Goal: Task Accomplishment & Management: Use online tool/utility

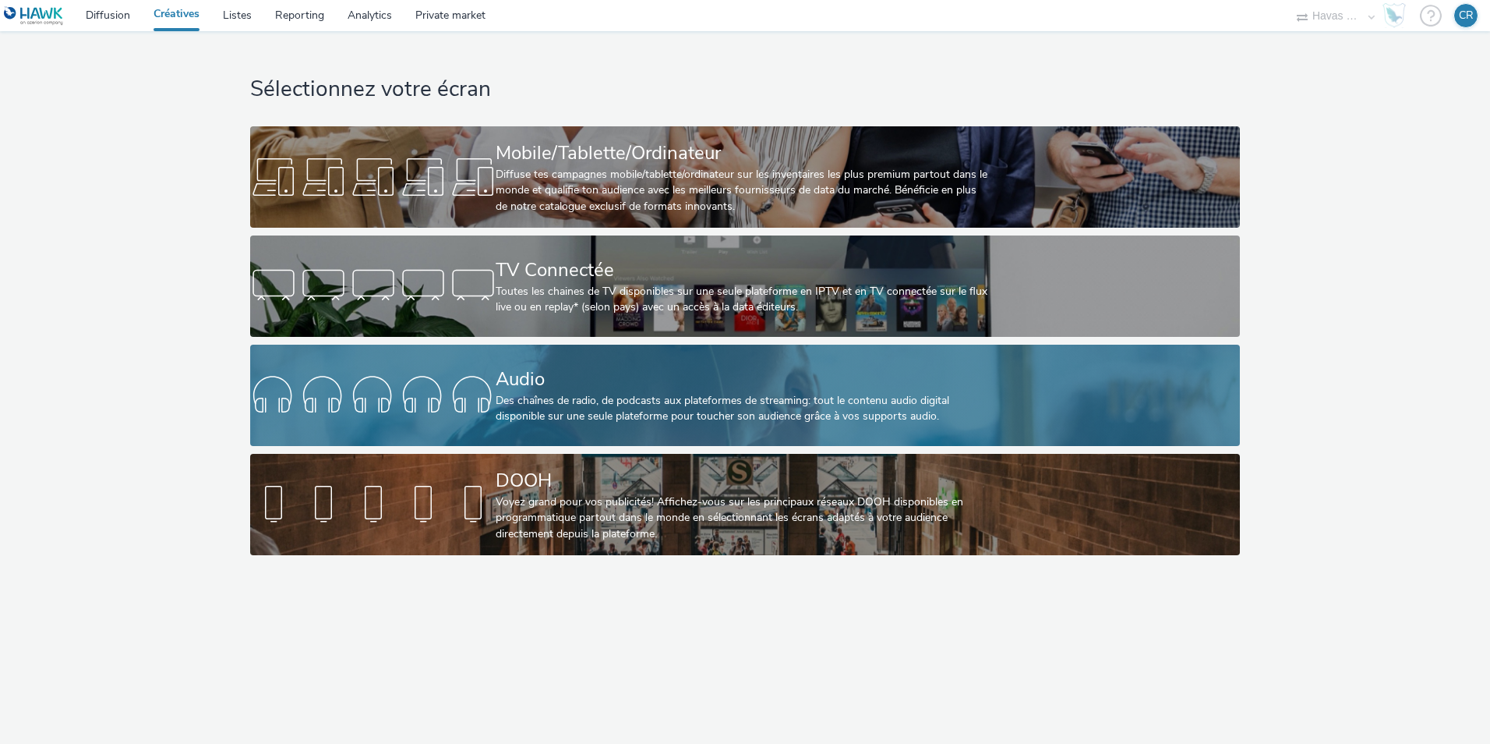
click at [610, 391] on div "Audio" at bounding box center [742, 379] width 492 height 27
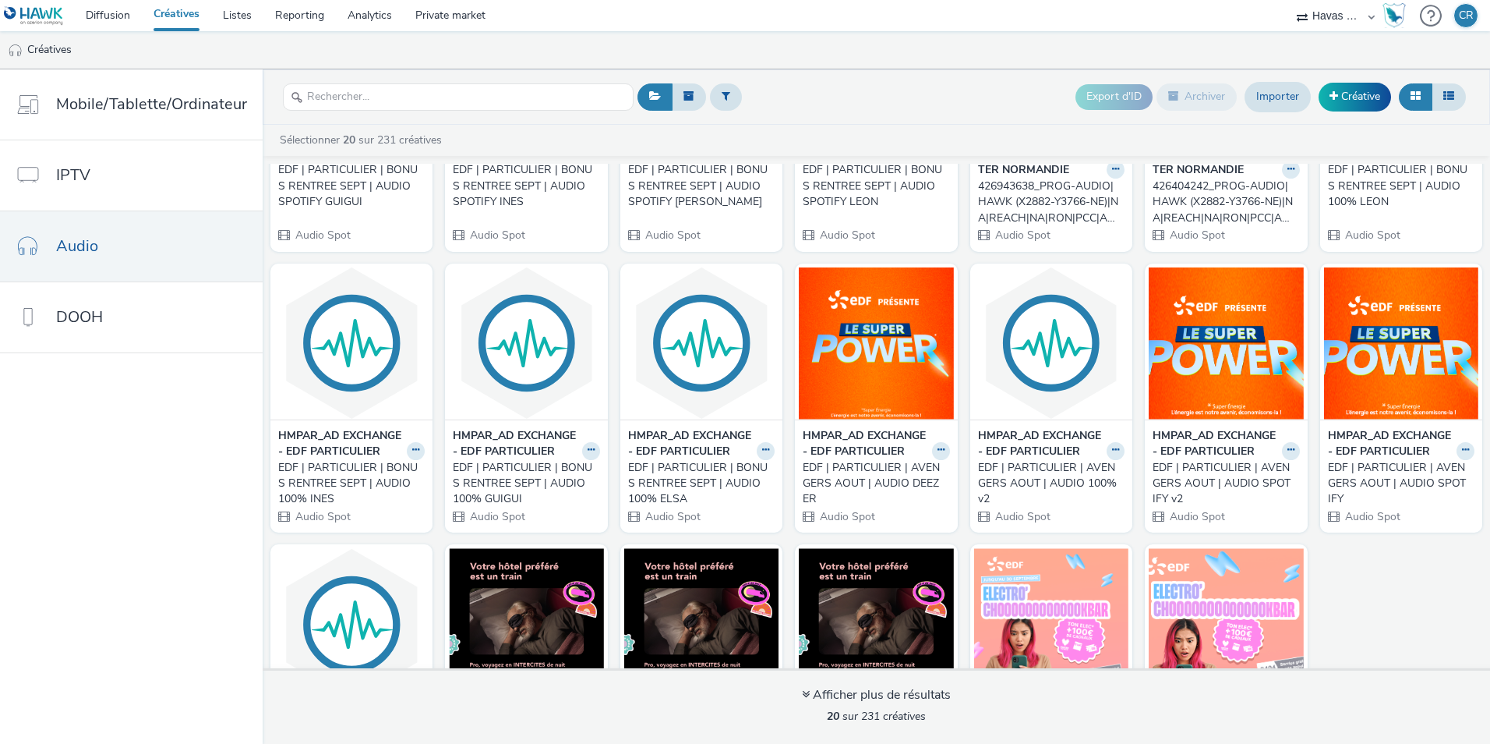
scroll to position [234, 0]
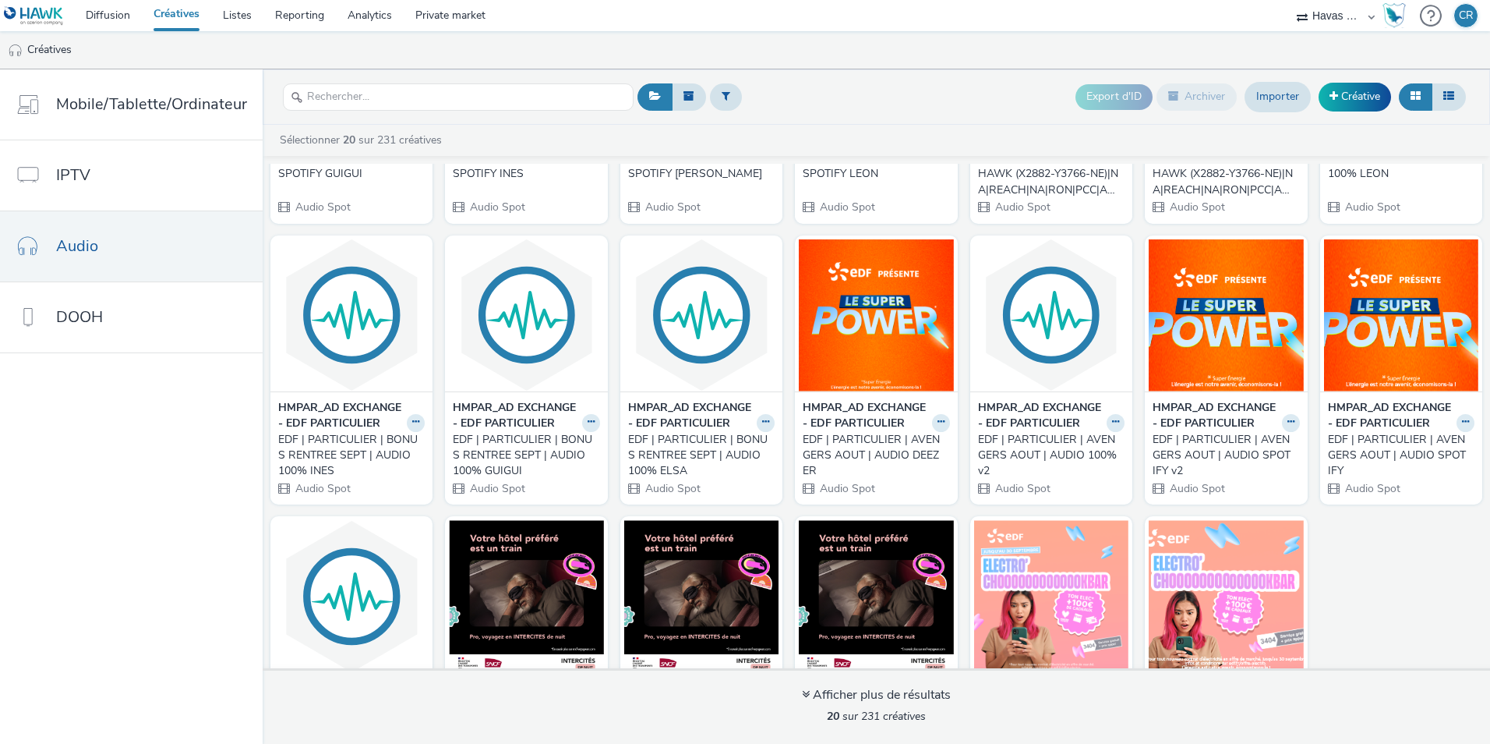
click at [864, 479] on div "EDF | PARTICULIER | AVENGERS AOUT | AUDIO DEEZER" at bounding box center [873, 456] width 140 height 48
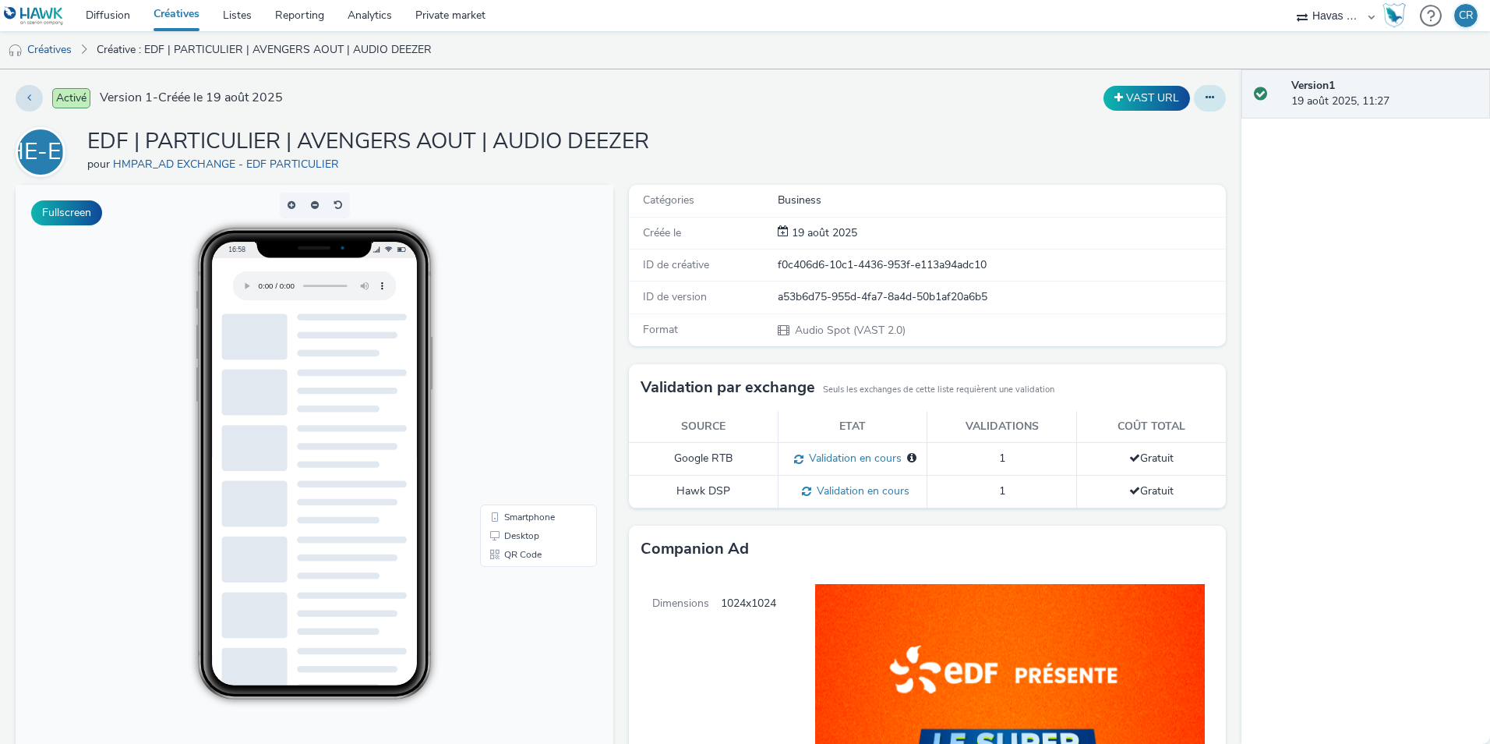
click at [1206, 99] on icon at bounding box center [1210, 97] width 9 height 11
click at [1163, 126] on link "Modifier" at bounding box center [1167, 129] width 117 height 31
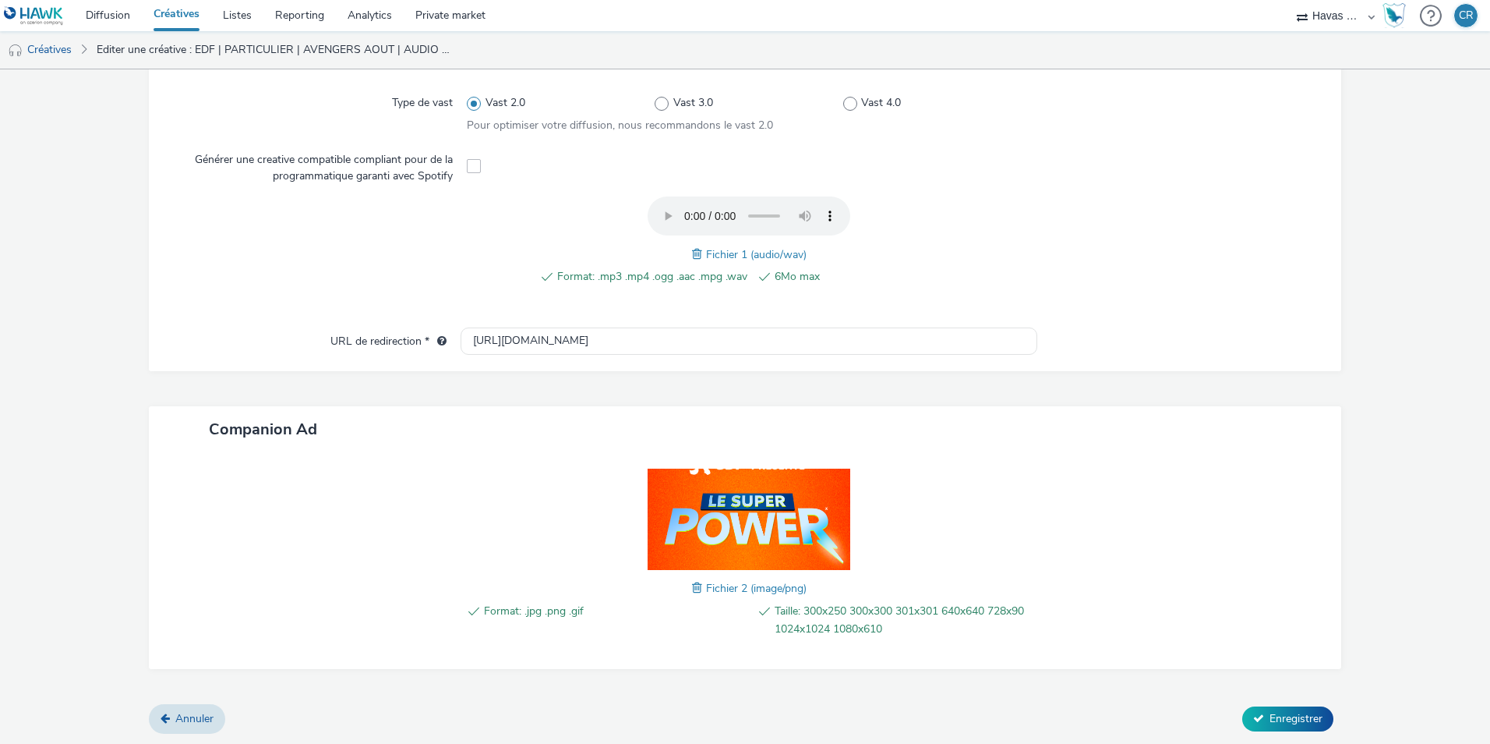
scroll to position [449, 0]
click at [772, 489] on img at bounding box center [749, 518] width 203 height 101
click at [1004, 486] on div "Format: .jpg .png .gif Taille: 300x250 300x300 301x301 640x640 728x90 1024x1024…" at bounding box center [749, 560] width 577 height 185
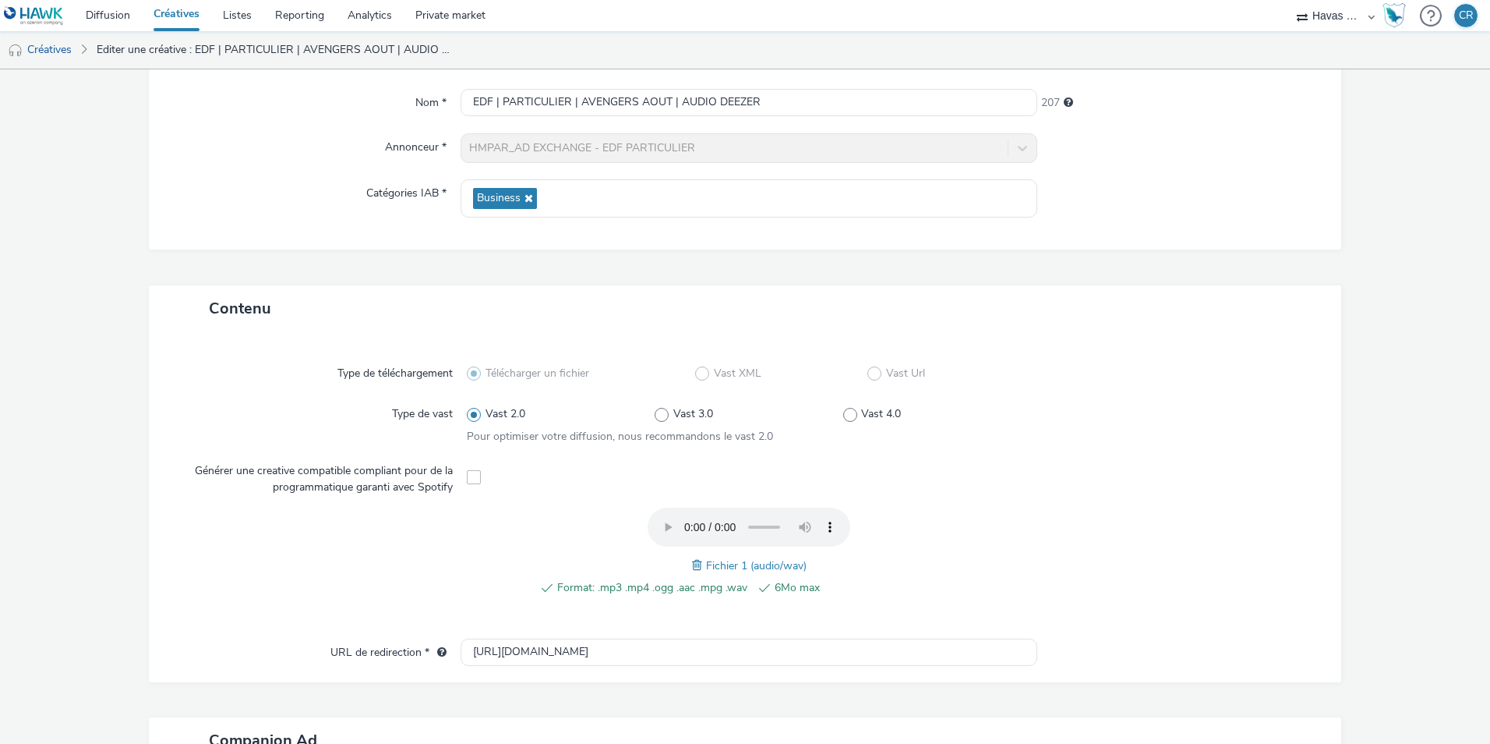
scroll to position [0, 0]
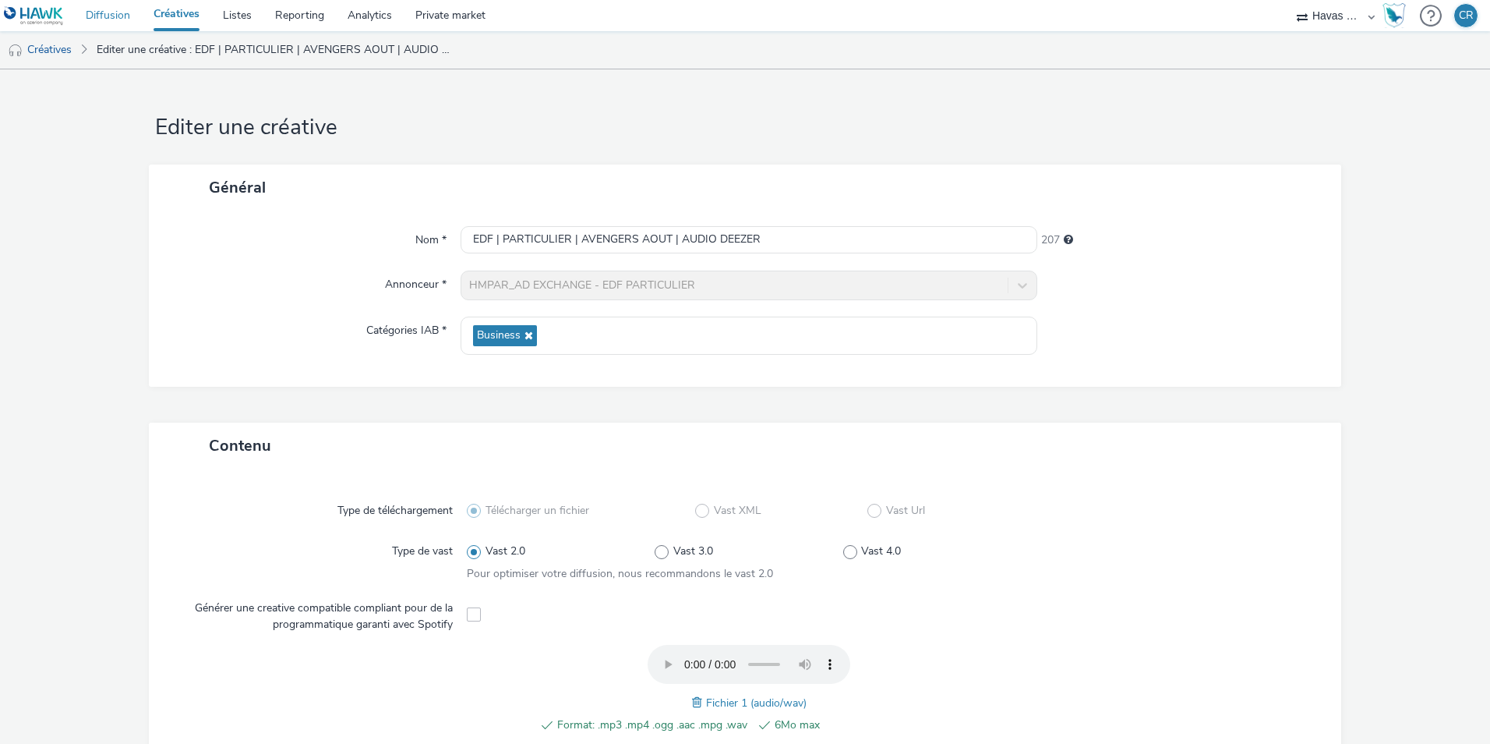
click at [115, 13] on link "Diffusion" at bounding box center [108, 15] width 68 height 31
